Goal: Contribute content: Add original content to the website for others to see

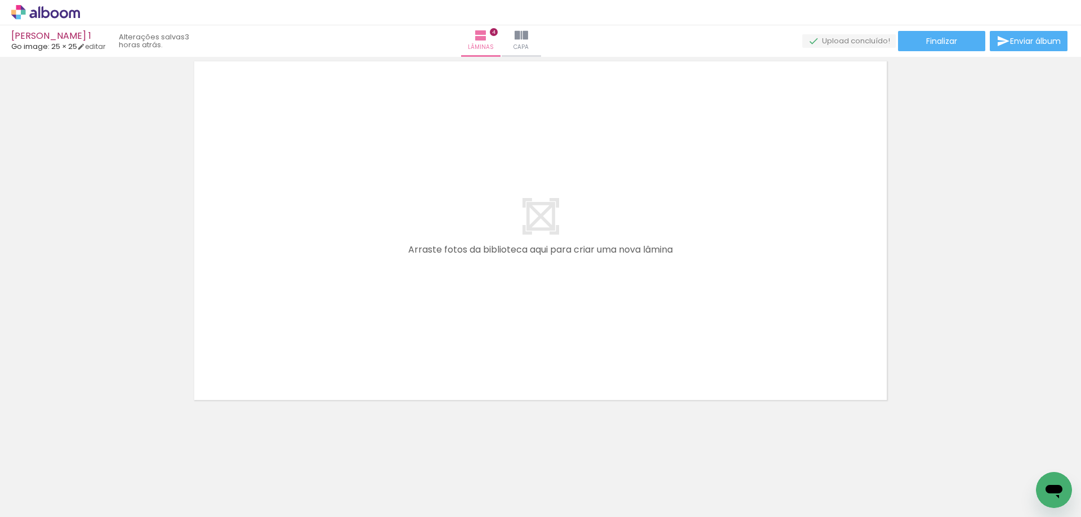
drag, startPoint x: 632, startPoint y: 478, endPoint x: 630, endPoint y: 388, distance: 89.5
click at [630, 388] on quentale-workspace at bounding box center [540, 258] width 1081 height 517
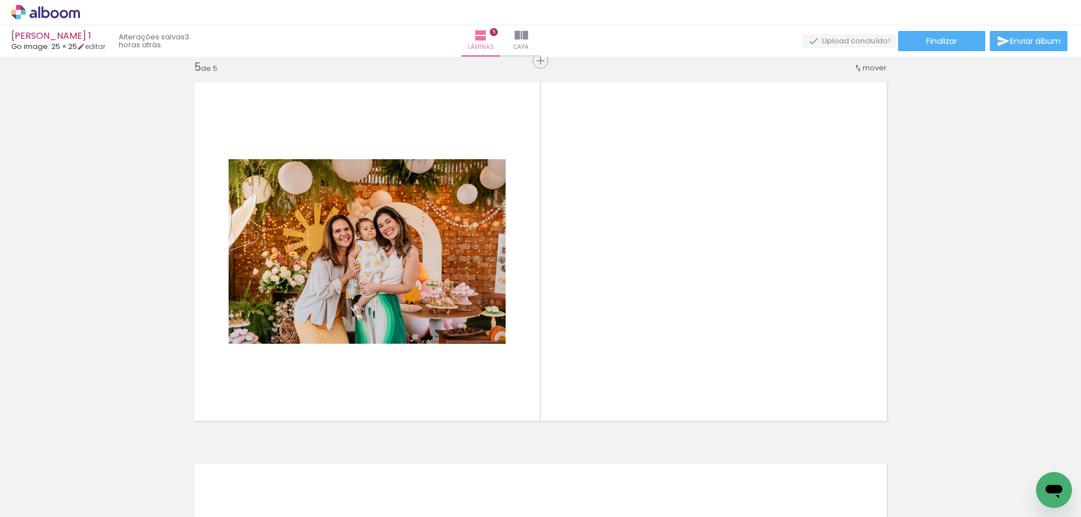
scroll to position [0, 990]
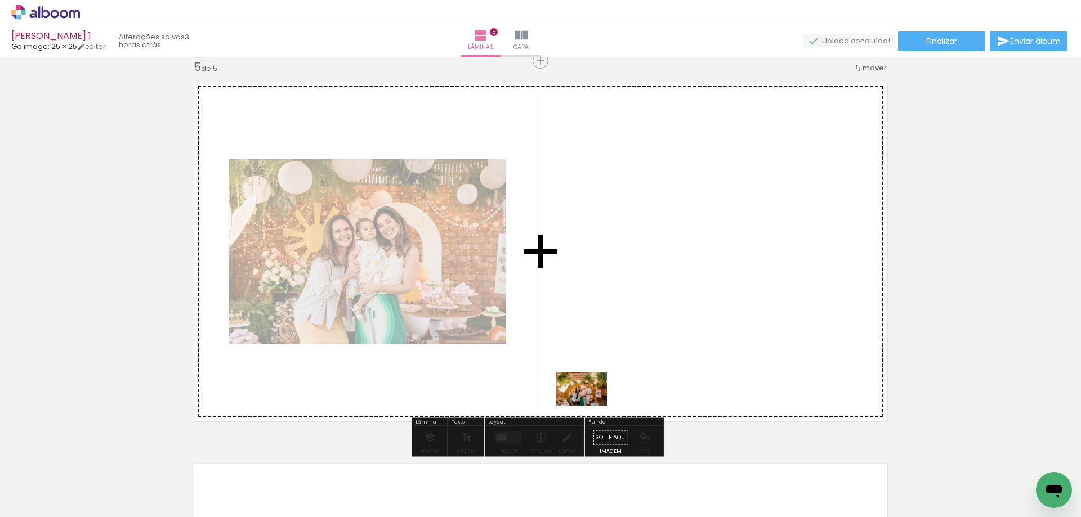
drag, startPoint x: 471, startPoint y: 490, endPoint x: 590, endPoint y: 406, distance: 145.7
click at [590, 406] on quentale-workspace at bounding box center [540, 258] width 1081 height 517
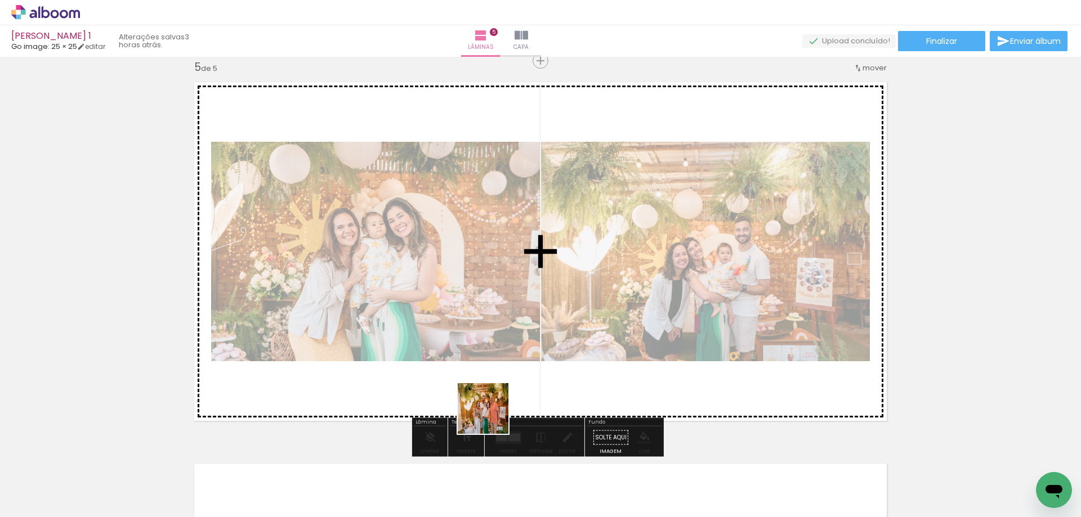
drag, startPoint x: 440, startPoint y: 484, endPoint x: 509, endPoint y: 404, distance: 105.8
click at [508, 385] on quentale-workspace at bounding box center [540, 258] width 1081 height 517
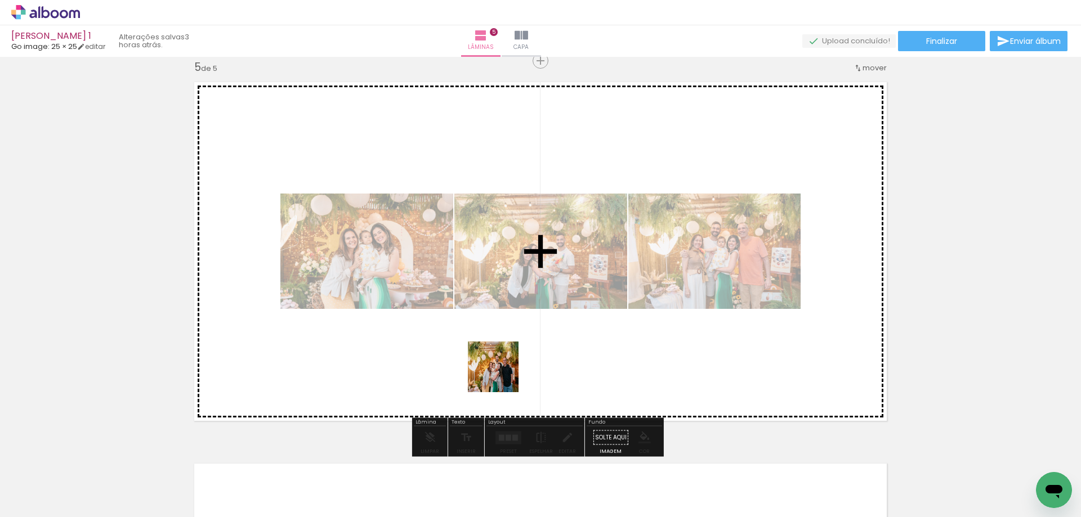
drag, startPoint x: 446, startPoint y: 478, endPoint x: 502, endPoint y: 375, distance: 116.9
click at [502, 375] on quentale-workspace at bounding box center [540, 258] width 1081 height 517
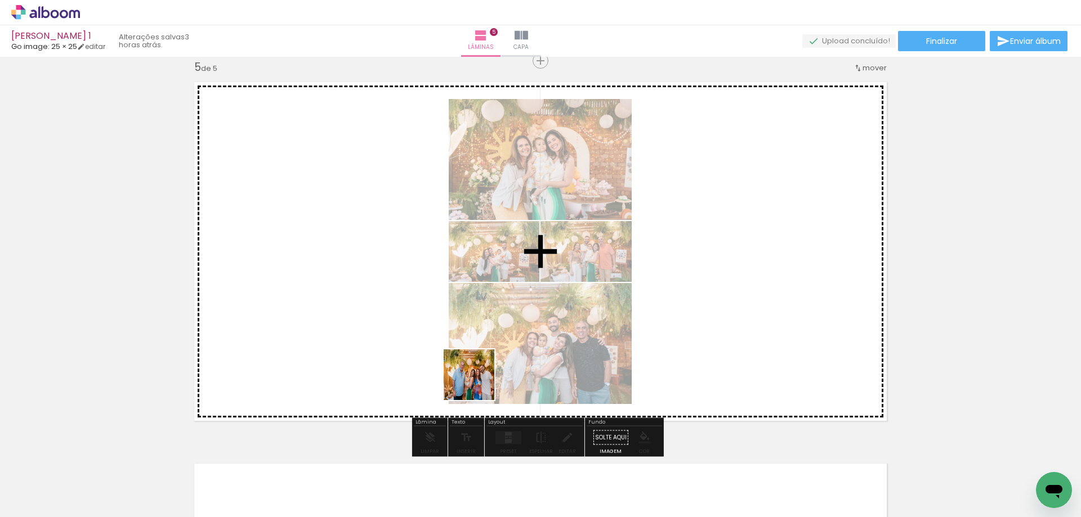
drag, startPoint x: 442, startPoint y: 494, endPoint x: 477, endPoint y: 383, distance: 116.4
click at [477, 383] on quentale-workspace at bounding box center [540, 258] width 1081 height 517
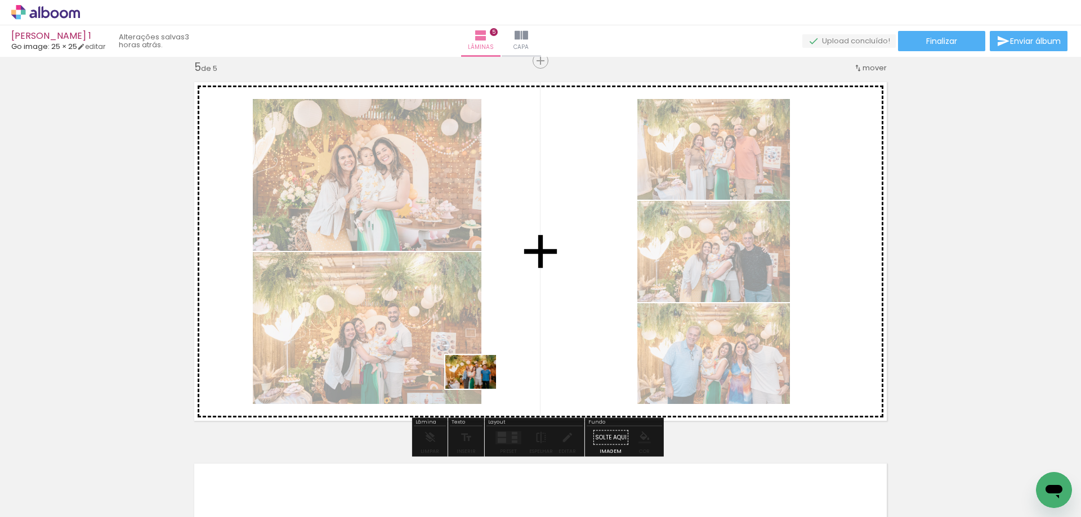
drag, startPoint x: 459, startPoint y: 475, endPoint x: 479, endPoint y: 389, distance: 87.8
click at [479, 389] on quentale-workspace at bounding box center [540, 258] width 1081 height 517
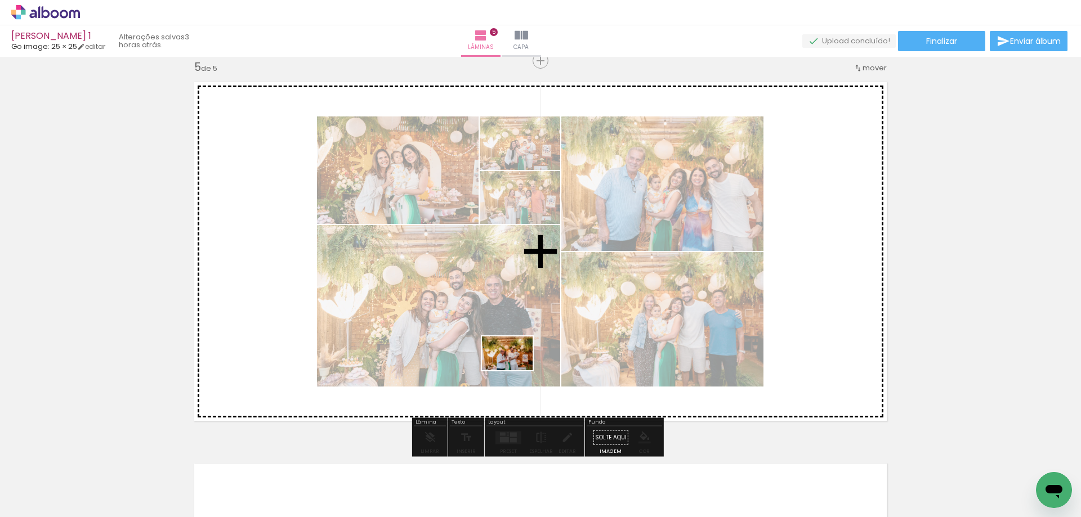
drag, startPoint x: 471, startPoint y: 453, endPoint x: 516, endPoint y: 370, distance: 93.4
click at [516, 370] on quentale-workspace at bounding box center [540, 258] width 1081 height 517
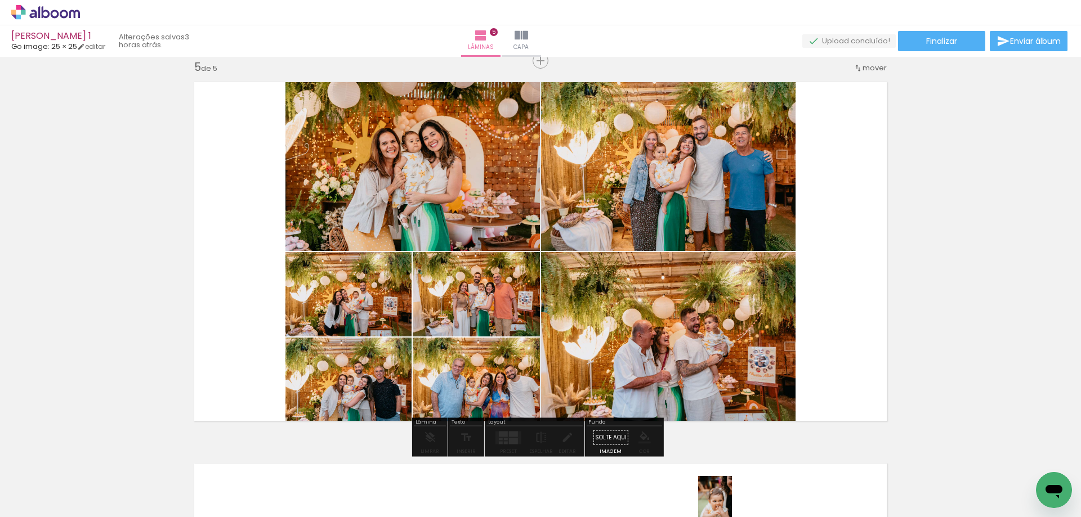
drag, startPoint x: 634, startPoint y: 508, endPoint x: 739, endPoint y: 511, distance: 104.7
click at [92, 511] on iron-horizontal-list at bounding box center [81, 482] width 23 height 70
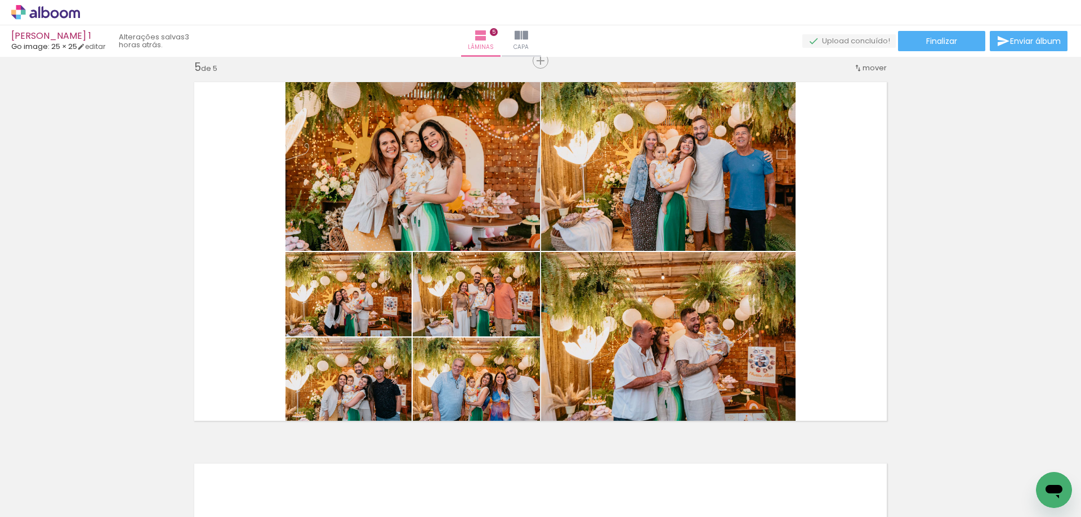
scroll to position [0, 644]
click at [577, 508] on quentale-thumb at bounding box center [603, 479] width 63 height 65
click at [34, 505] on span "Adicionar Fotos" at bounding box center [40, 511] width 34 height 12
click at [0, 0] on input "file" at bounding box center [0, 0] width 0 height 0
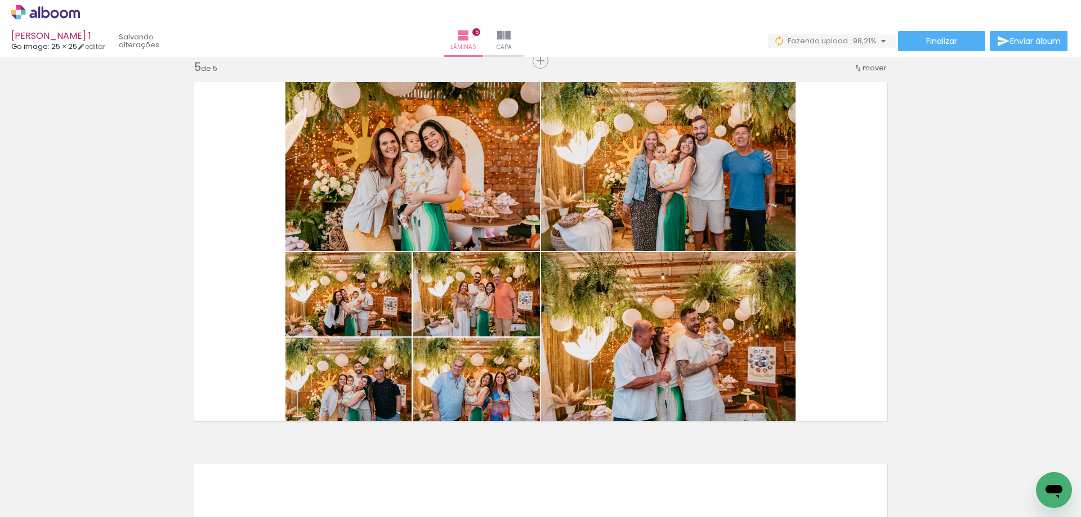
scroll to position [0, 1221]
click at [26, 508] on span "Adicionar Fotos" at bounding box center [40, 511] width 34 height 12
click at [0, 0] on input "file" at bounding box center [0, 0] width 0 height 0
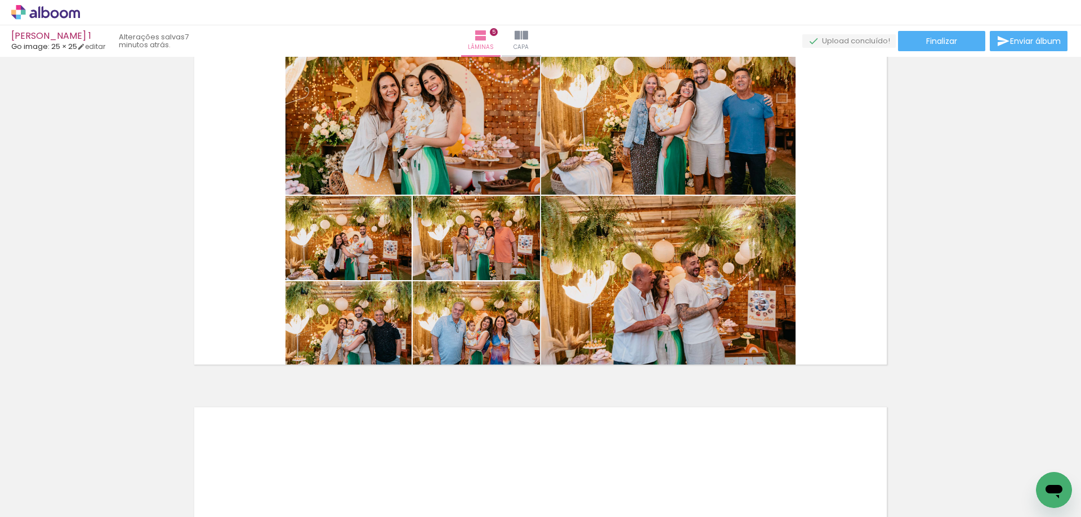
scroll to position [0, 1285]
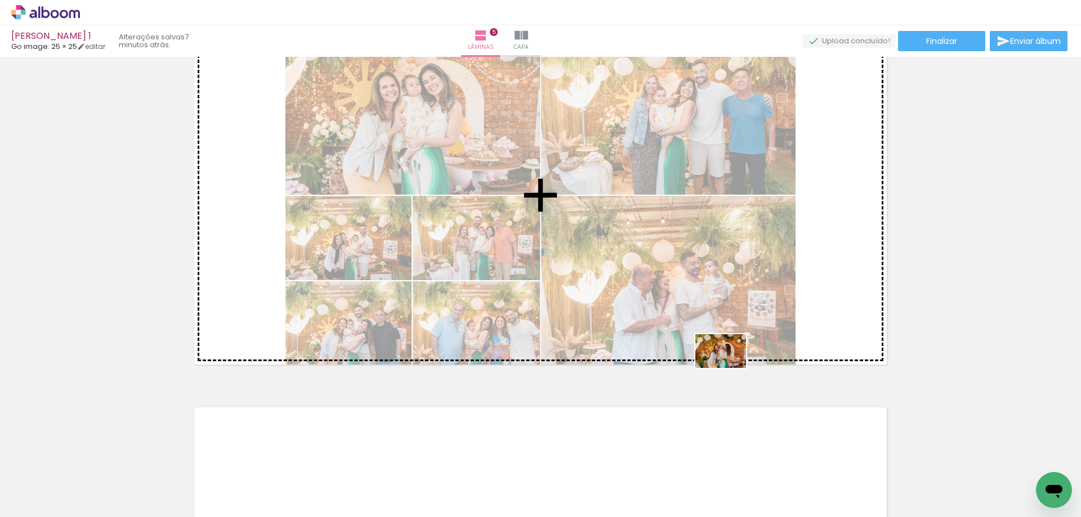
drag, startPoint x: 1027, startPoint y: 475, endPoint x: 729, endPoint y: 368, distance: 316.4
click at [729, 368] on quentale-workspace at bounding box center [540, 258] width 1081 height 517
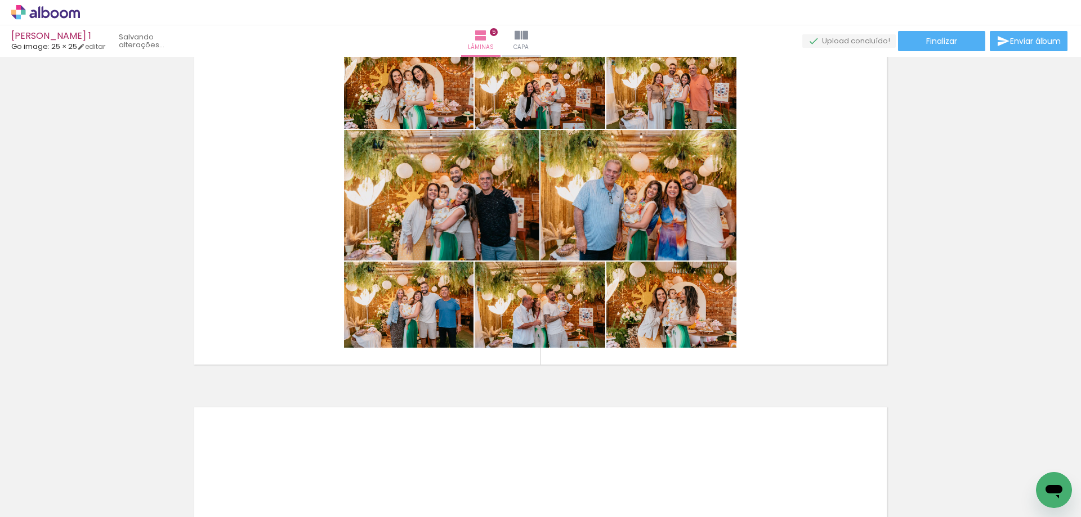
scroll to position [0, 1221]
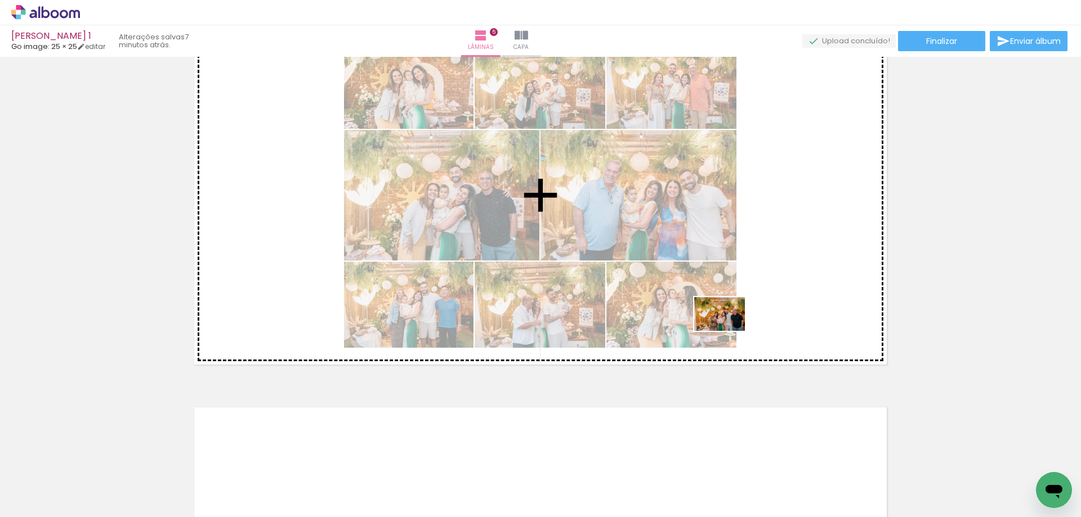
drag, startPoint x: 1023, startPoint y: 477, endPoint x: 728, endPoint y: 331, distance: 329.3
click at [728, 331] on quentale-workspace at bounding box center [540, 258] width 1081 height 517
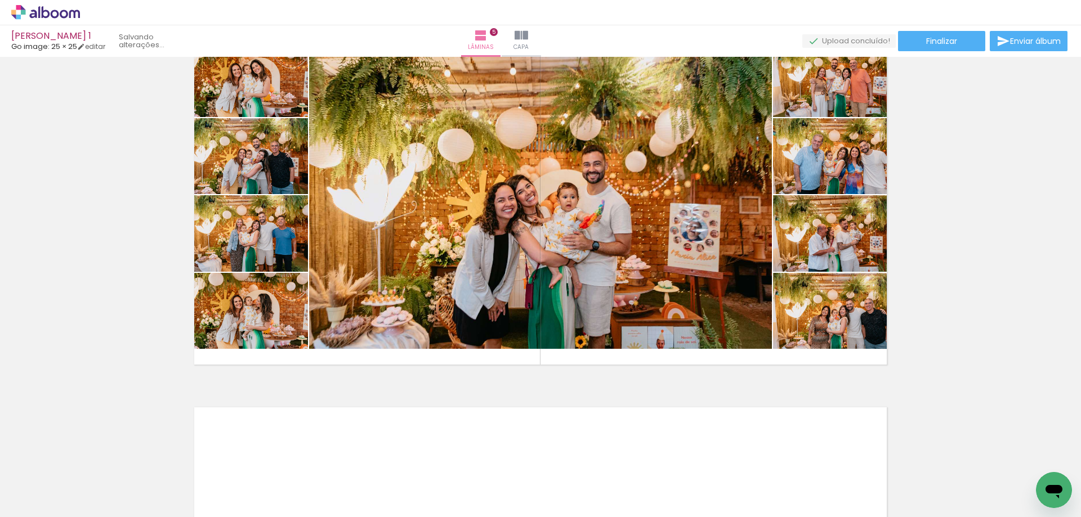
scroll to position [0, 1158]
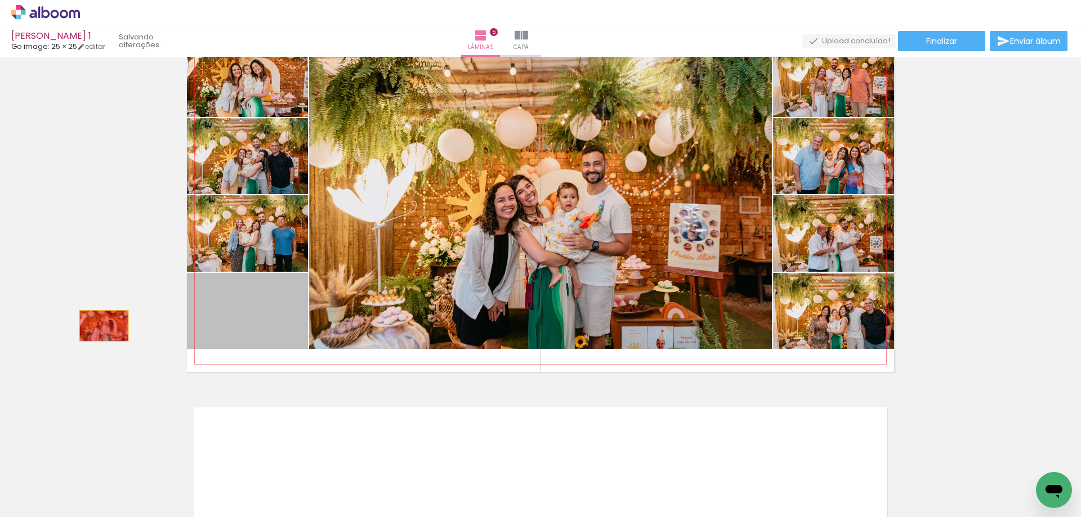
drag, startPoint x: 252, startPoint y: 306, endPoint x: 99, endPoint y: 326, distance: 154.4
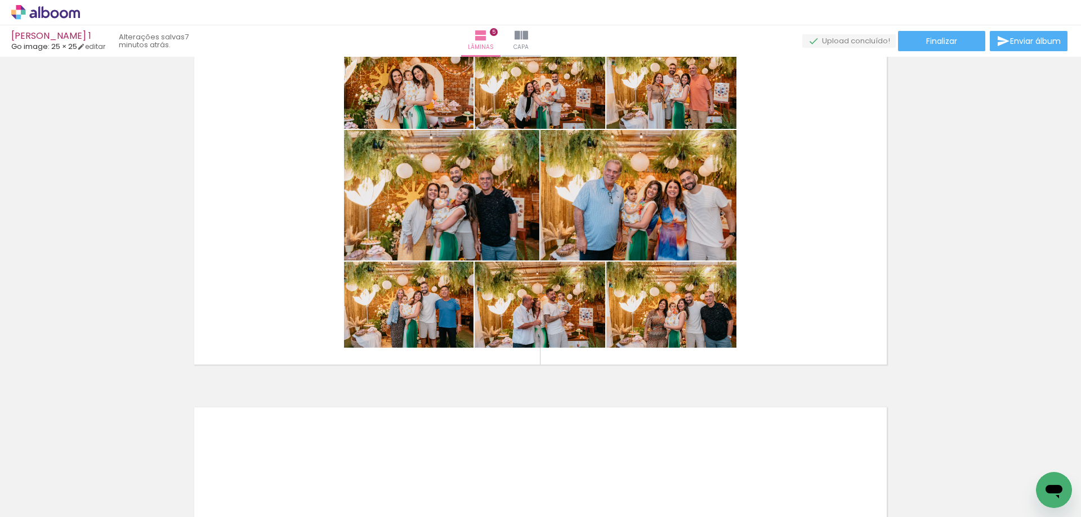
click at [26, 505] on span "Adicionar Fotos" at bounding box center [40, 511] width 34 height 12
click at [0, 0] on input "file" at bounding box center [0, 0] width 0 height 0
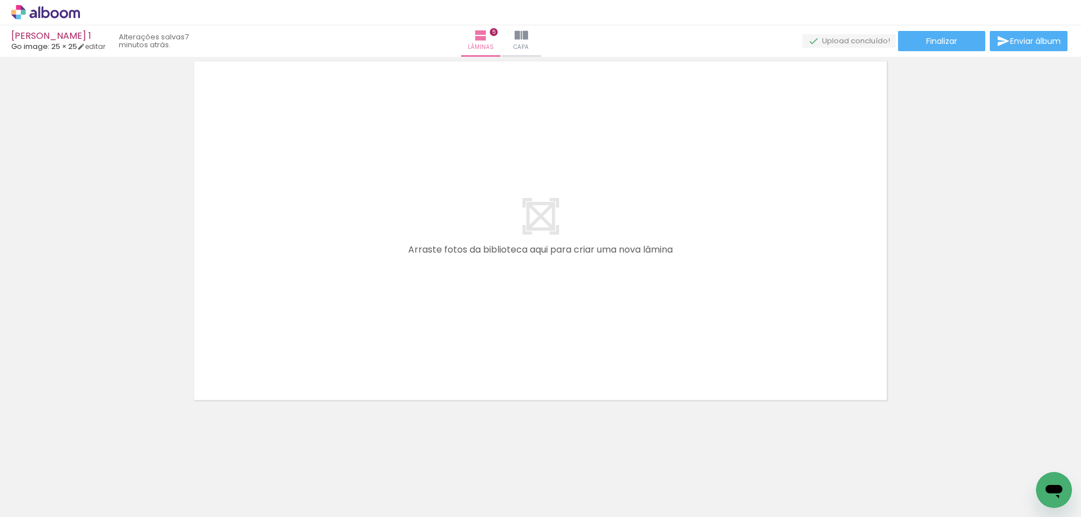
scroll to position [0, 240]
drag, startPoint x: 498, startPoint y: 485, endPoint x: 490, endPoint y: 379, distance: 106.2
click at [490, 379] on quentale-workspace at bounding box center [540, 258] width 1081 height 517
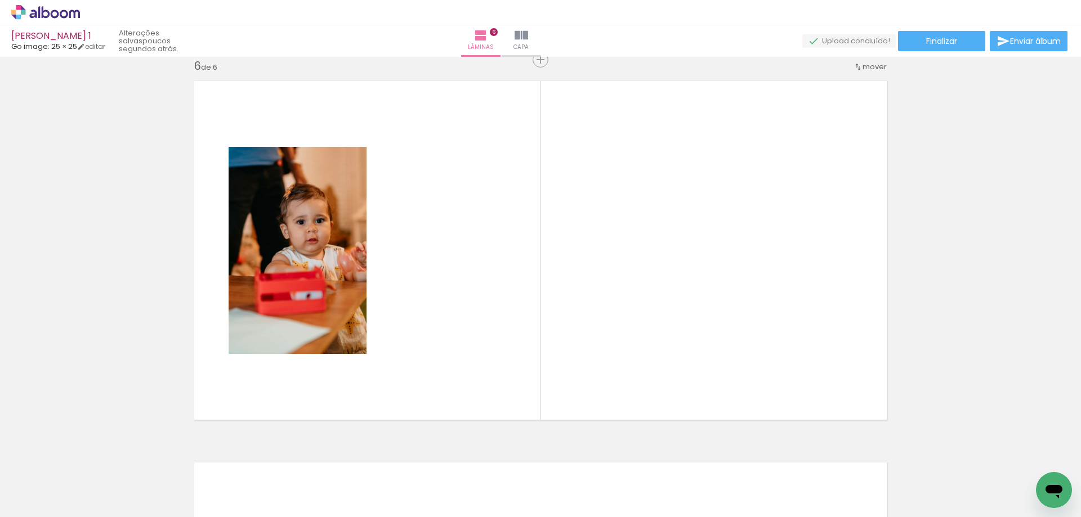
scroll to position [1923, 0]
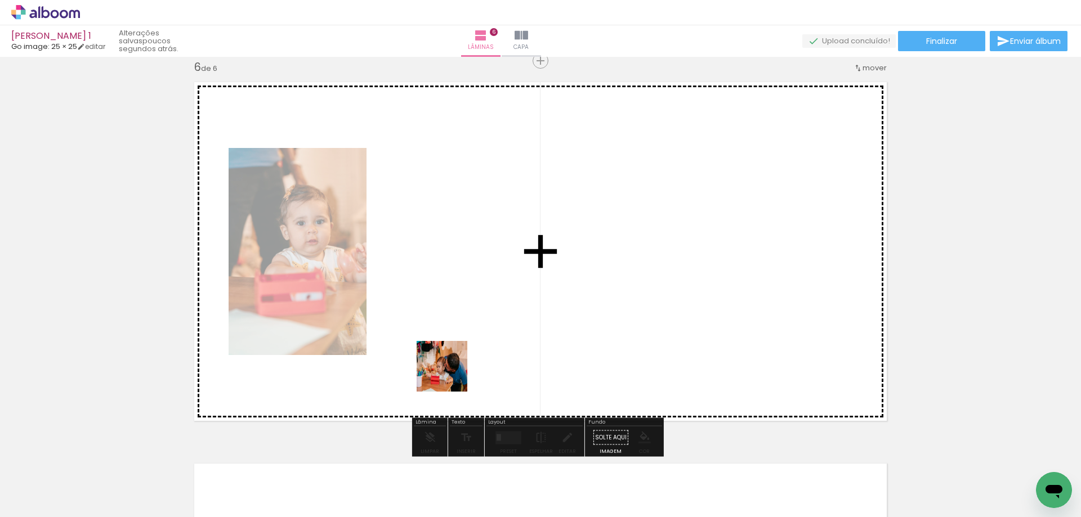
drag, startPoint x: 445, startPoint y: 476, endPoint x: 452, endPoint y: 346, distance: 130.8
click at [452, 346] on quentale-workspace at bounding box center [540, 258] width 1081 height 517
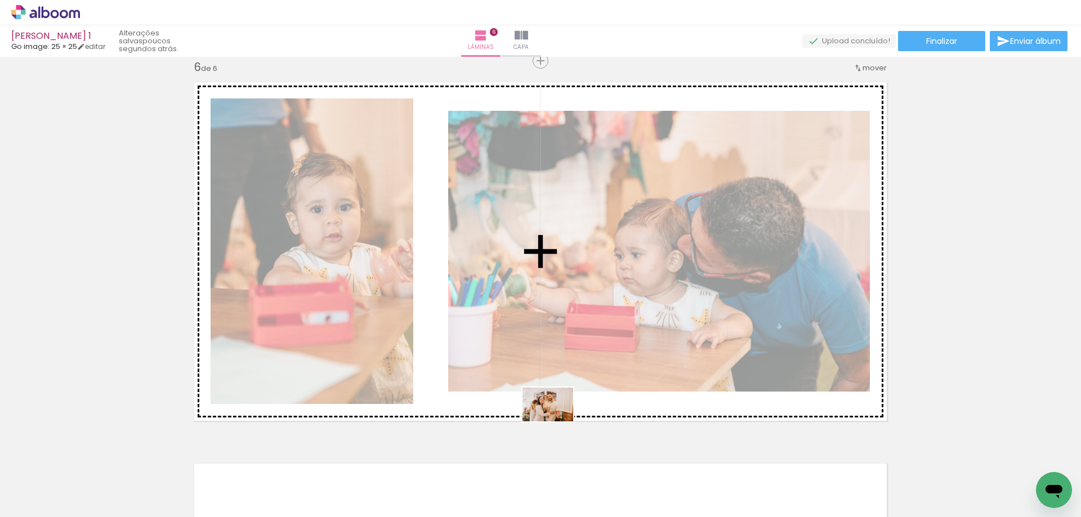
drag, startPoint x: 555, startPoint y: 486, endPoint x: 410, endPoint y: 478, distance: 145.4
click at [554, 385] on quentale-workspace at bounding box center [540, 258] width 1081 height 517
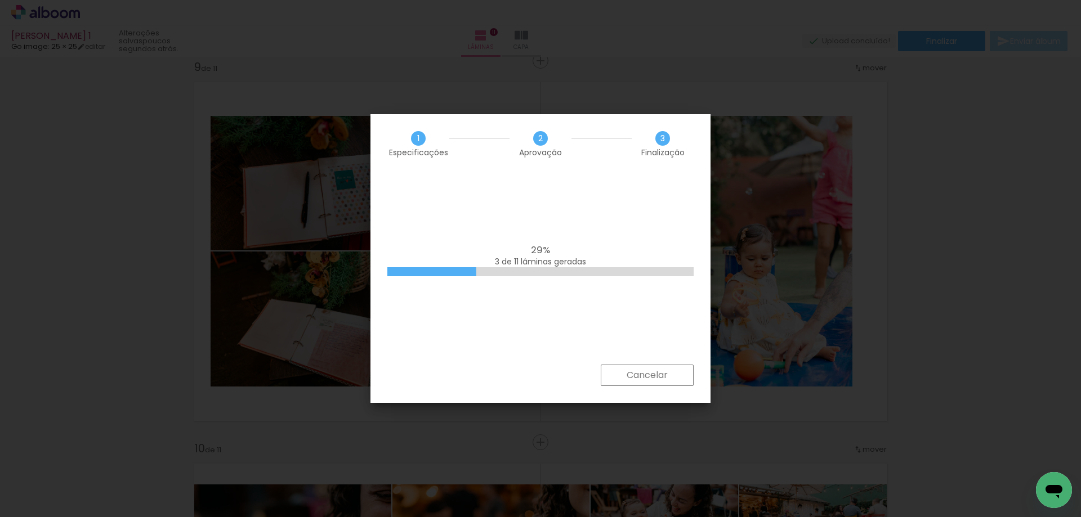
scroll to position [0, 2798]
